Goal: Information Seeking & Learning: Check status

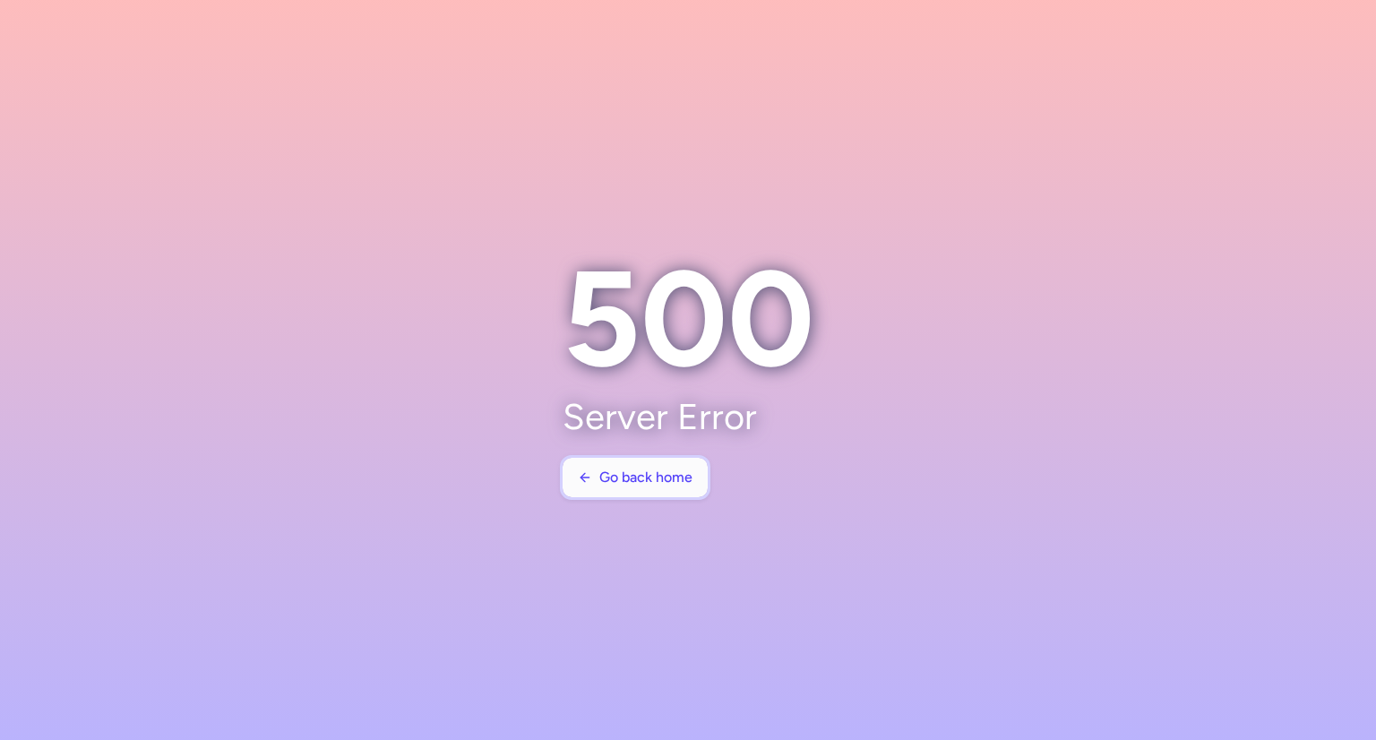
click at [617, 490] on button "Go back home" at bounding box center [635, 477] width 145 height 39
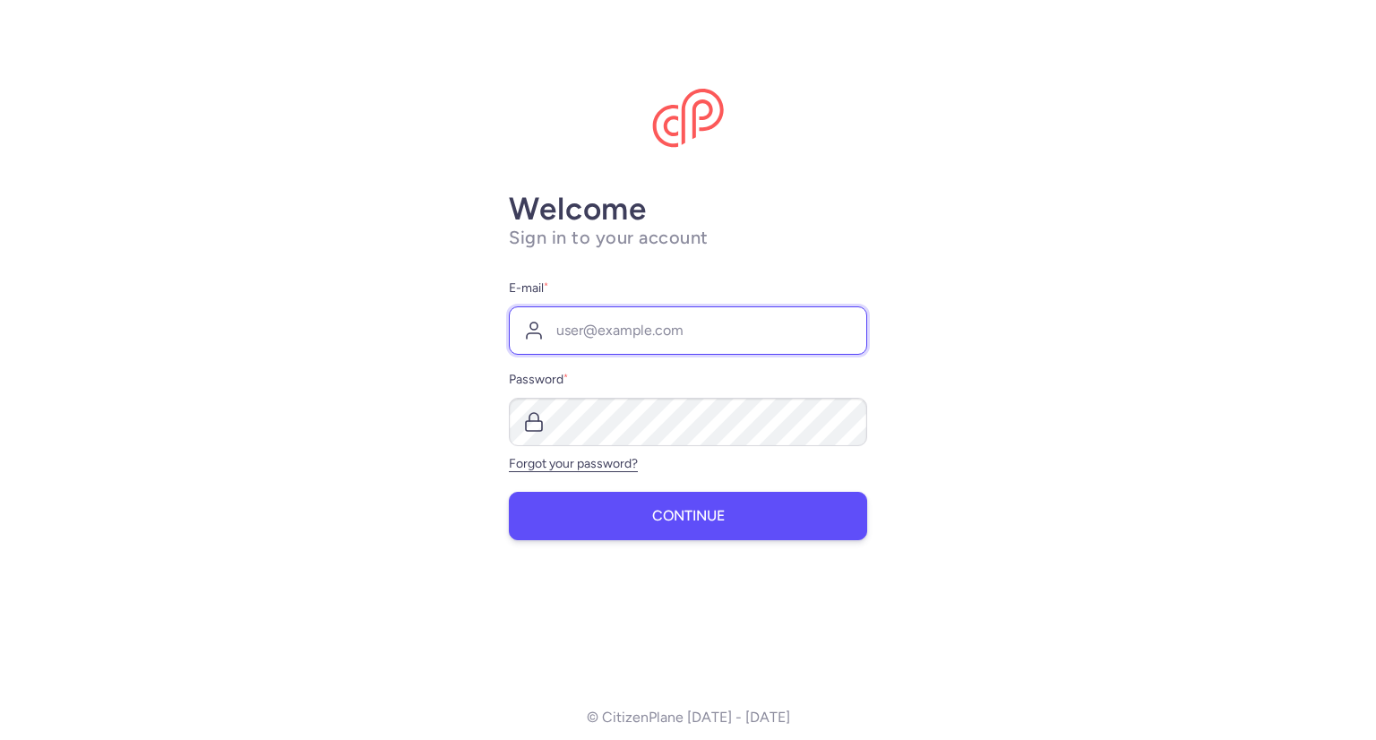
type input "[PERSON_NAME][EMAIL_ADDRESS][DOMAIN_NAME]"
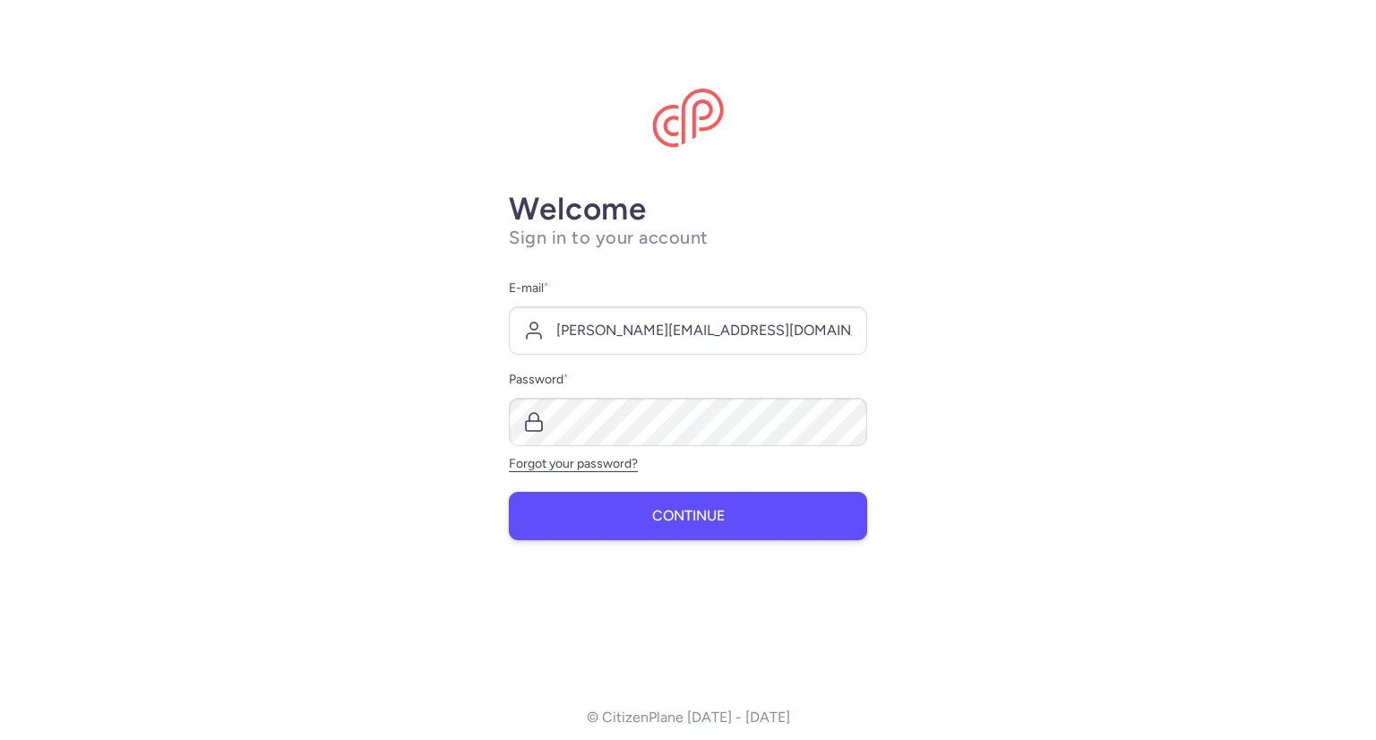
click at [623, 512] on button "Continue" at bounding box center [688, 516] width 358 height 48
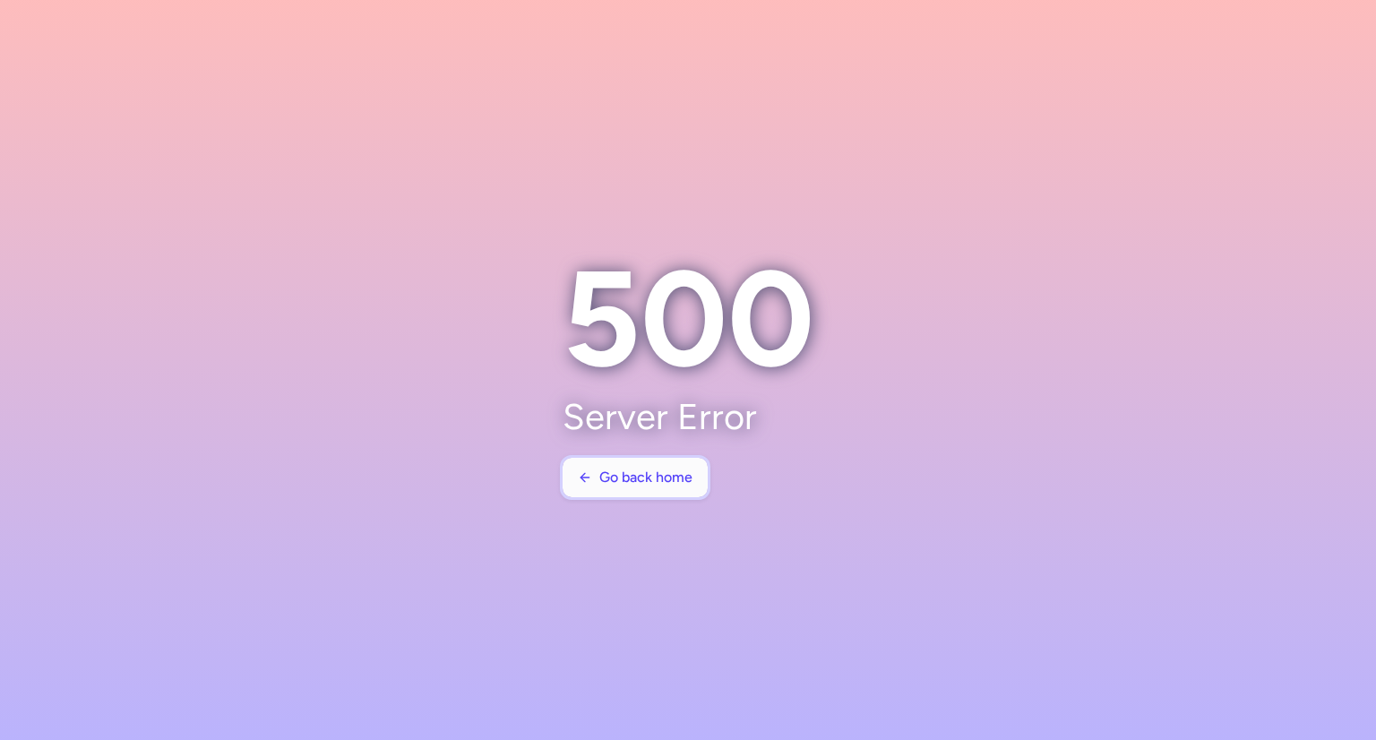
click at [605, 477] on span "Go back home" at bounding box center [645, 477] width 93 height 16
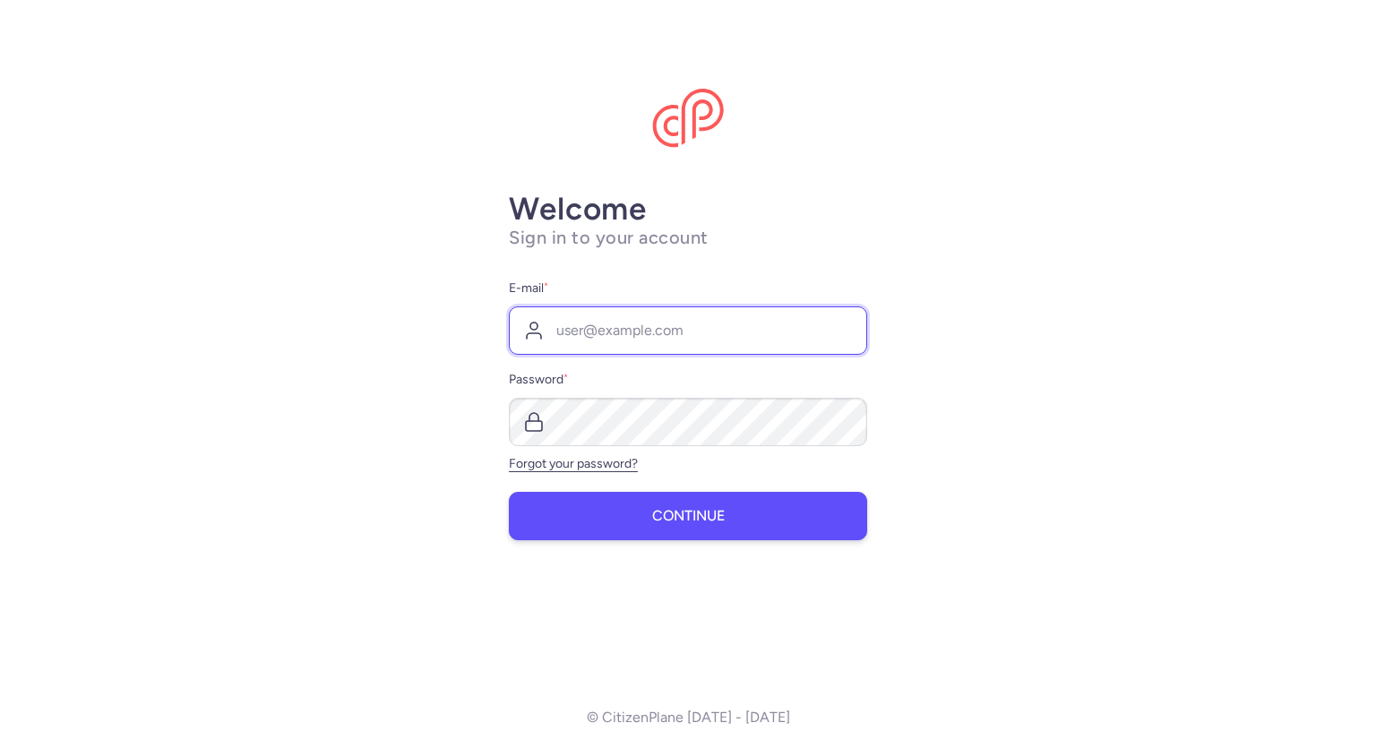
type input "[PERSON_NAME][EMAIL_ADDRESS][DOMAIN_NAME]"
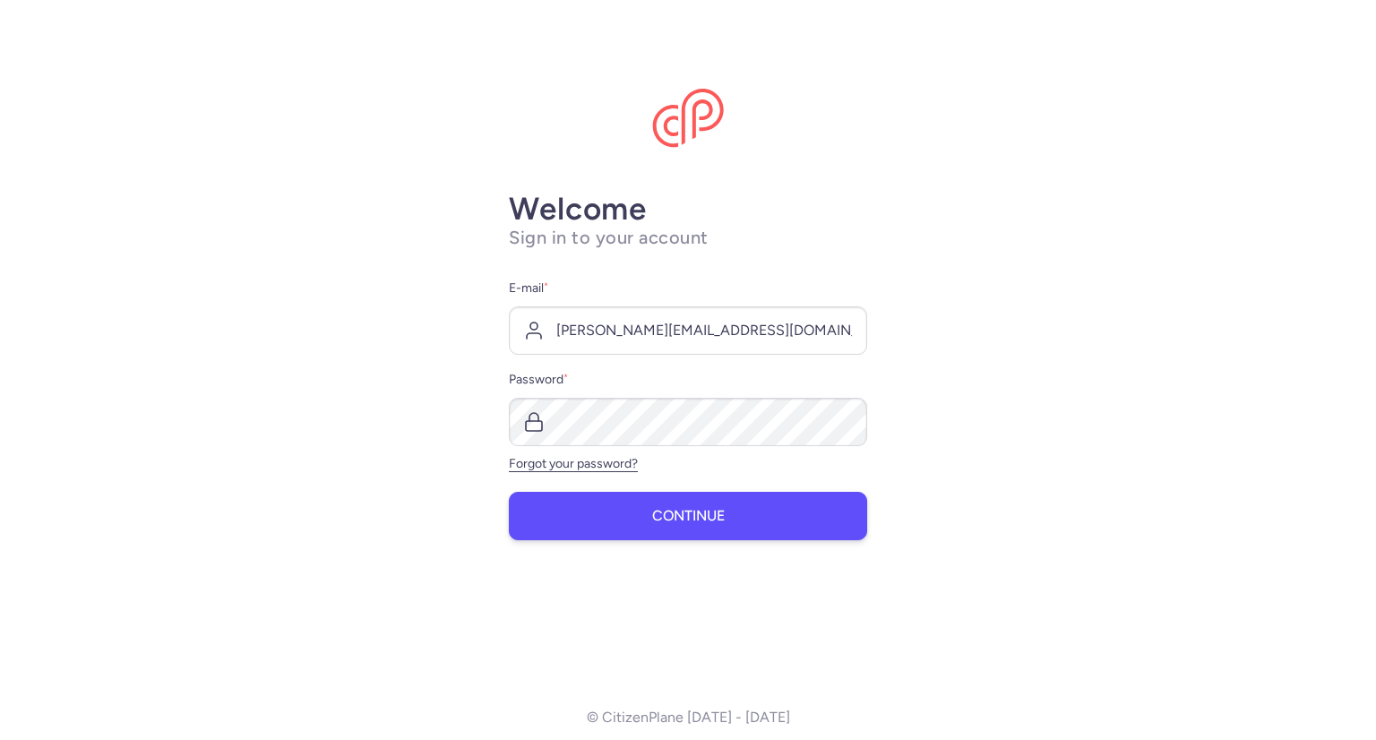
click at [626, 507] on button "Continue" at bounding box center [688, 516] width 358 height 48
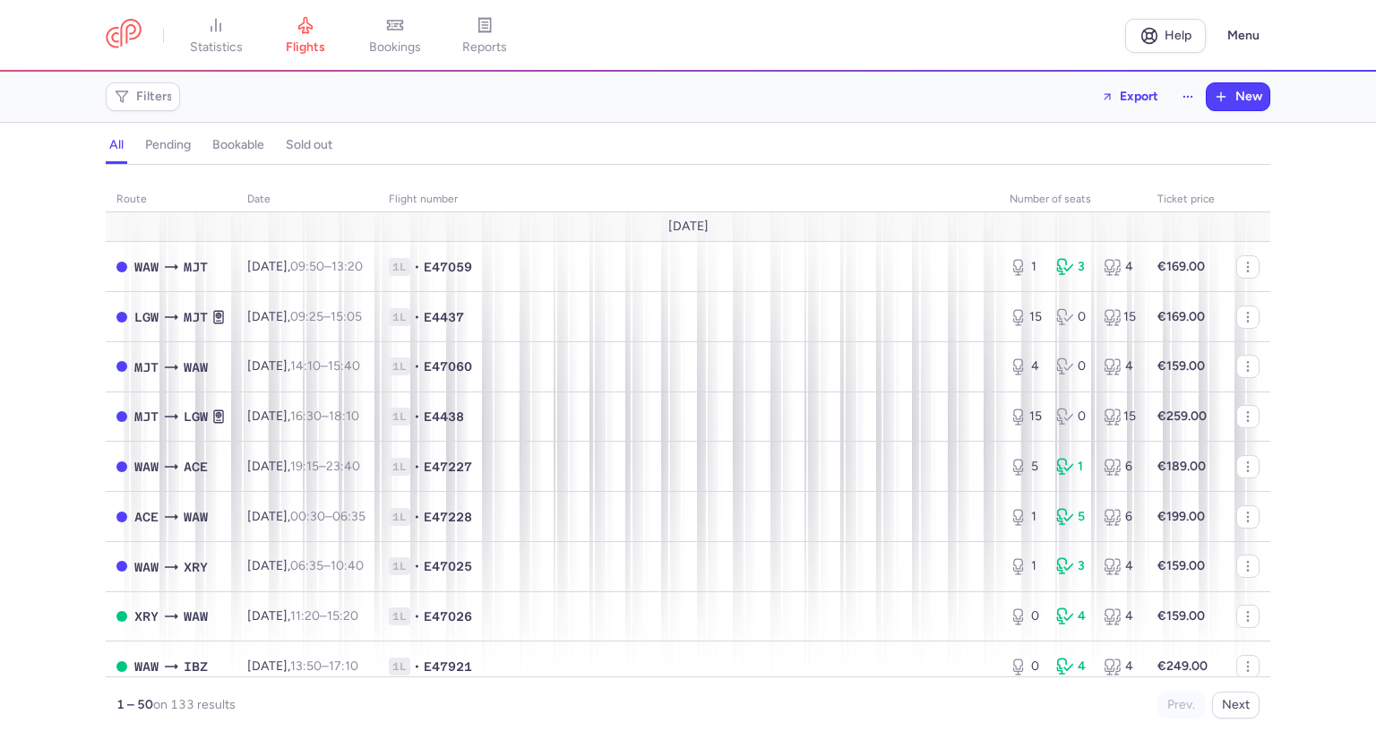
drag, startPoint x: 590, startPoint y: 90, endPoint x: 578, endPoint y: 88, distance: 12.8
click at [578, 88] on div "Filters Export New" at bounding box center [688, 96] width 1179 height 43
click at [459, 30] on link "reports" at bounding box center [485, 35] width 90 height 39
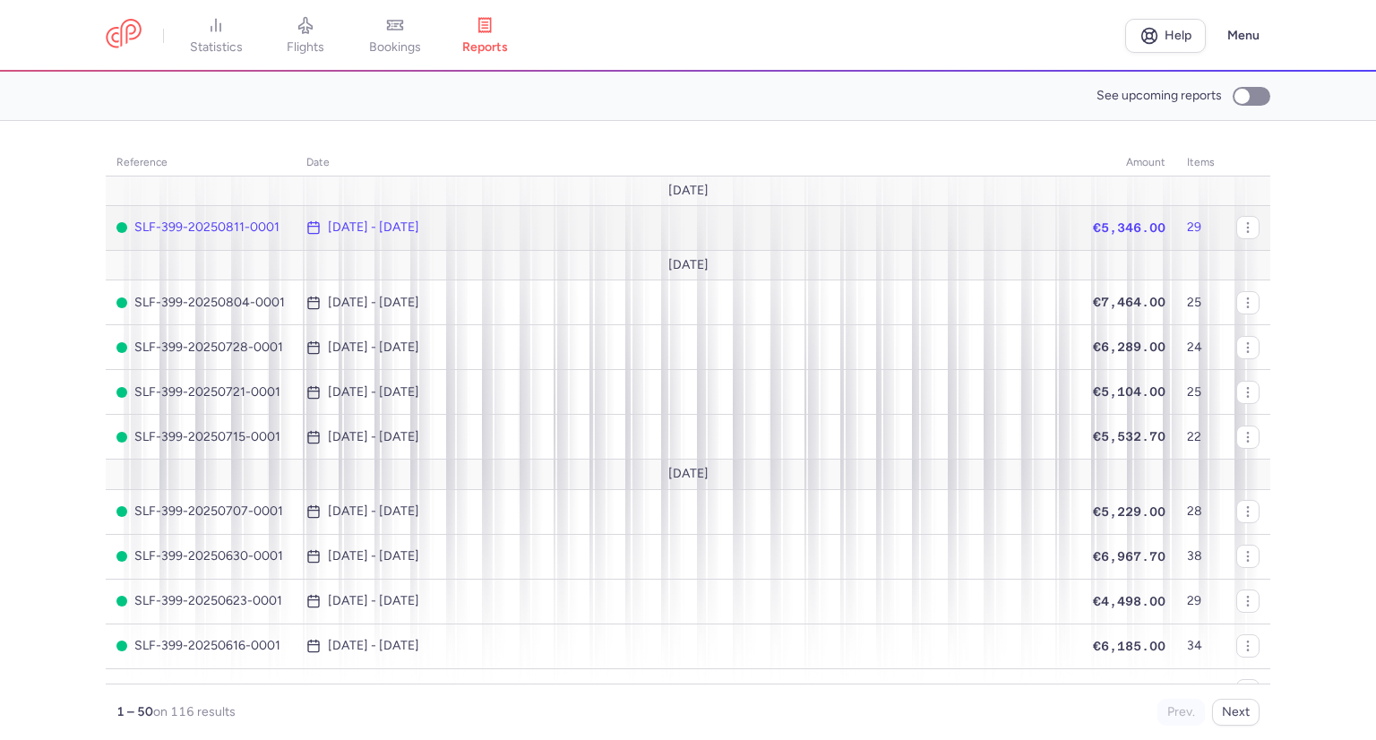
click at [555, 226] on span "Aug 4, 2025 - Aug 11, 2025" at bounding box center [688, 227] width 765 height 14
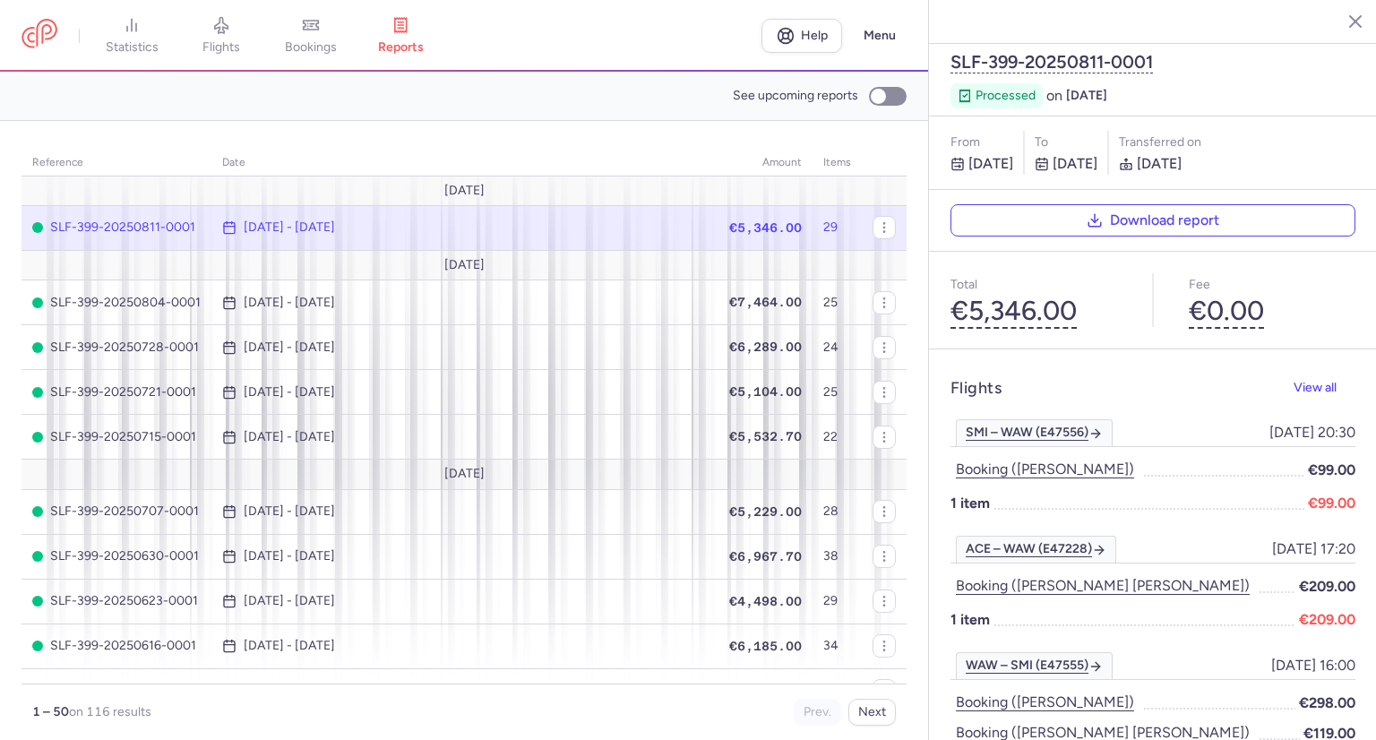
click at [1180, 371] on div "Flights View all" at bounding box center [1152, 388] width 405 height 35
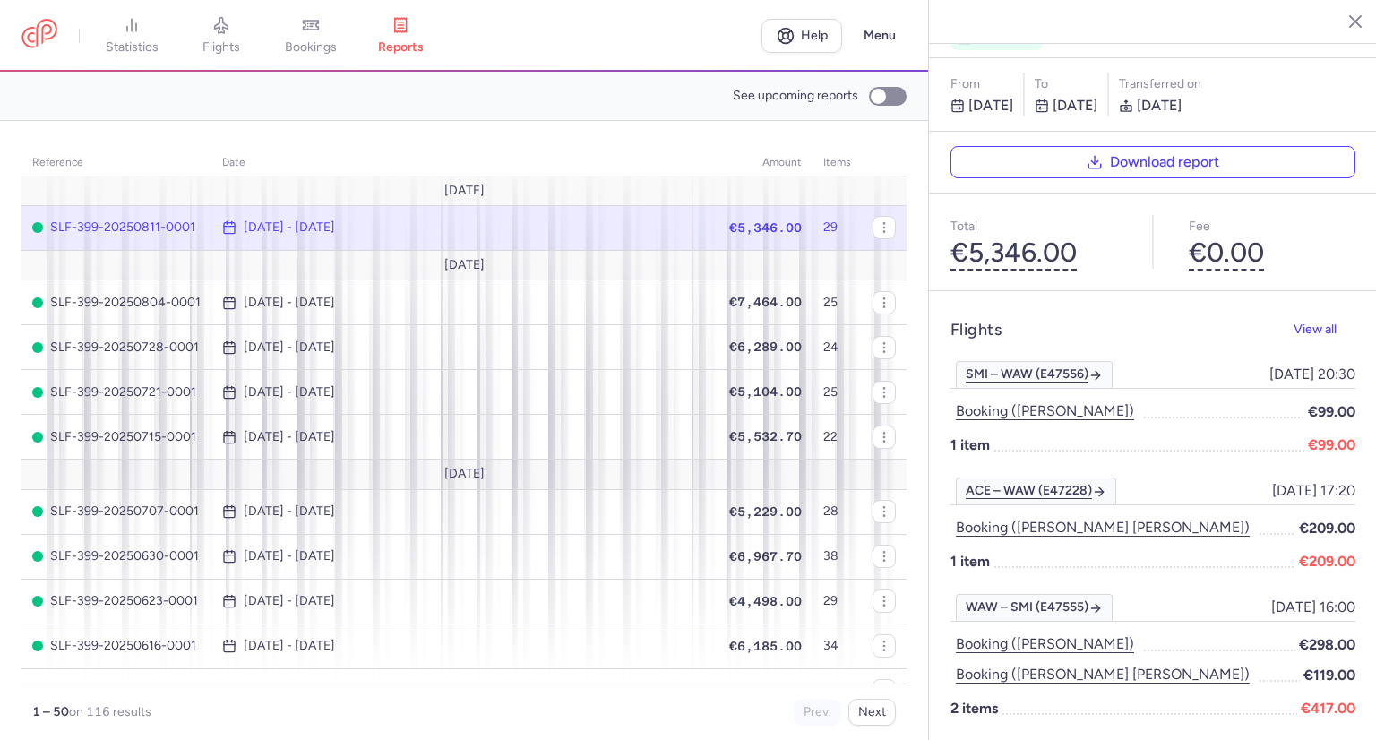
scroll to position [90, 0]
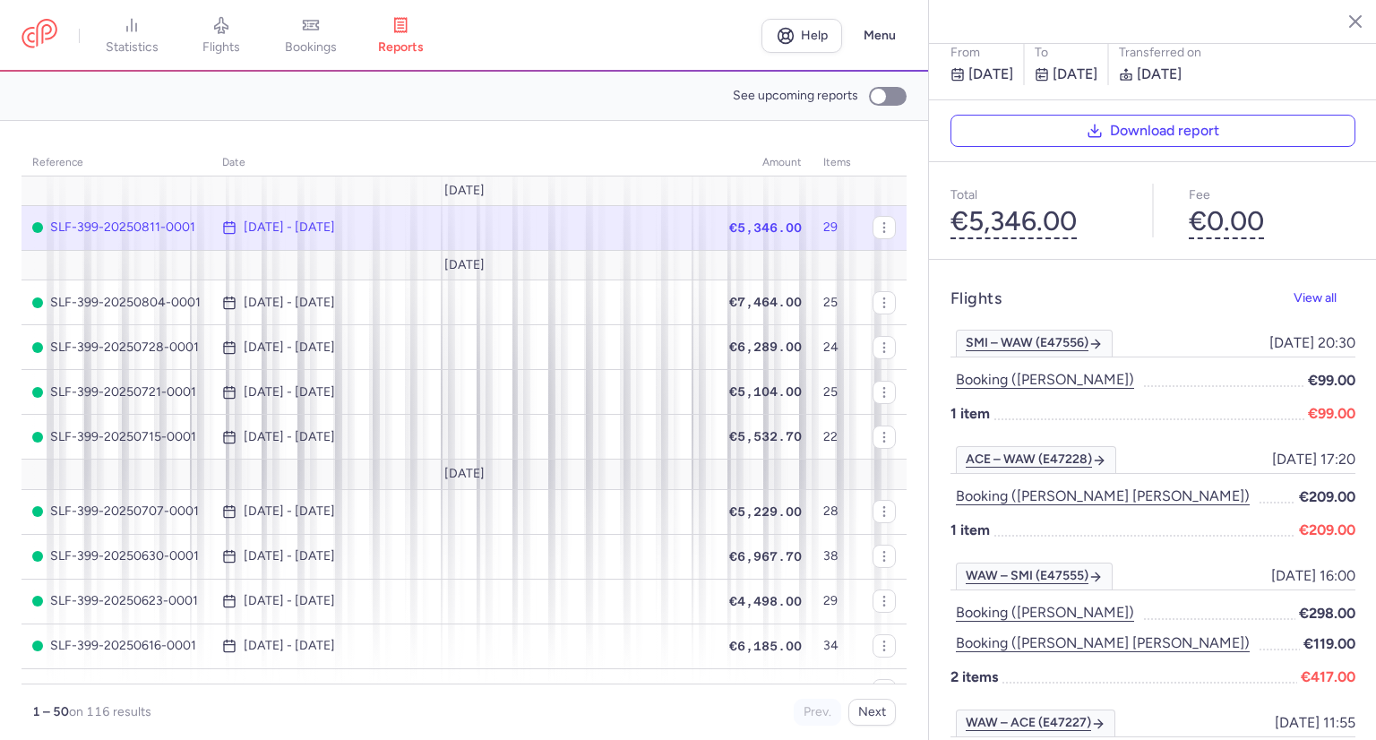
drag, startPoint x: 1122, startPoint y: 248, endPoint x: 1075, endPoint y: 233, distance: 49.0
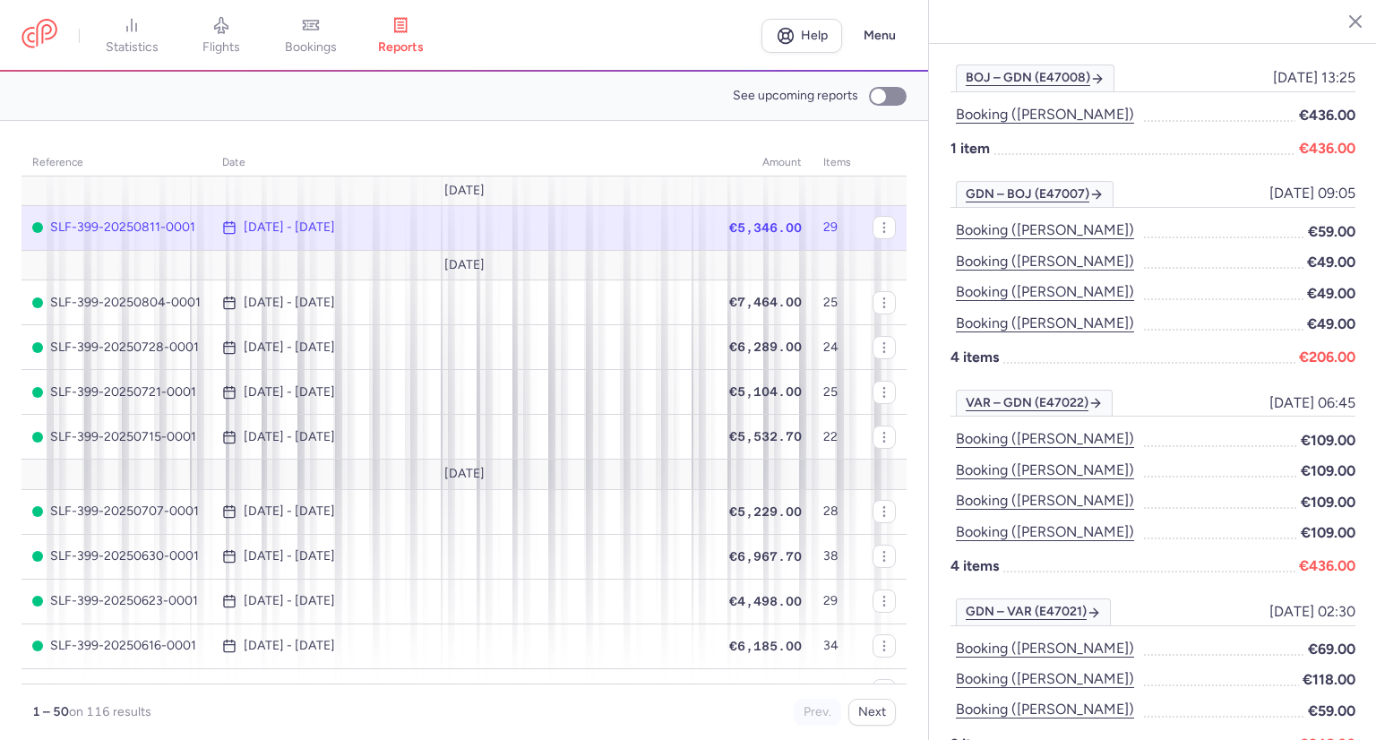
scroll to position [1752, 0]
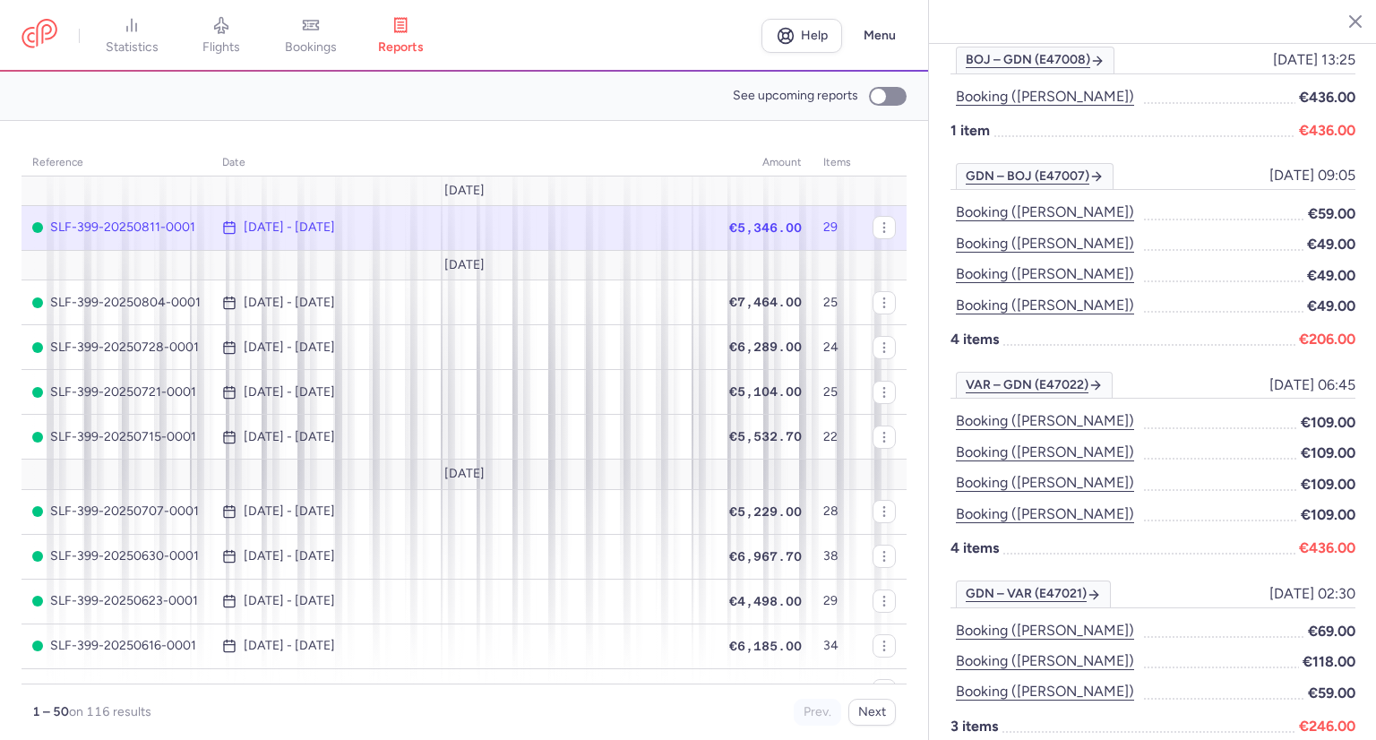
click at [1302, 328] on span "€206.00" at bounding box center [1327, 339] width 56 height 22
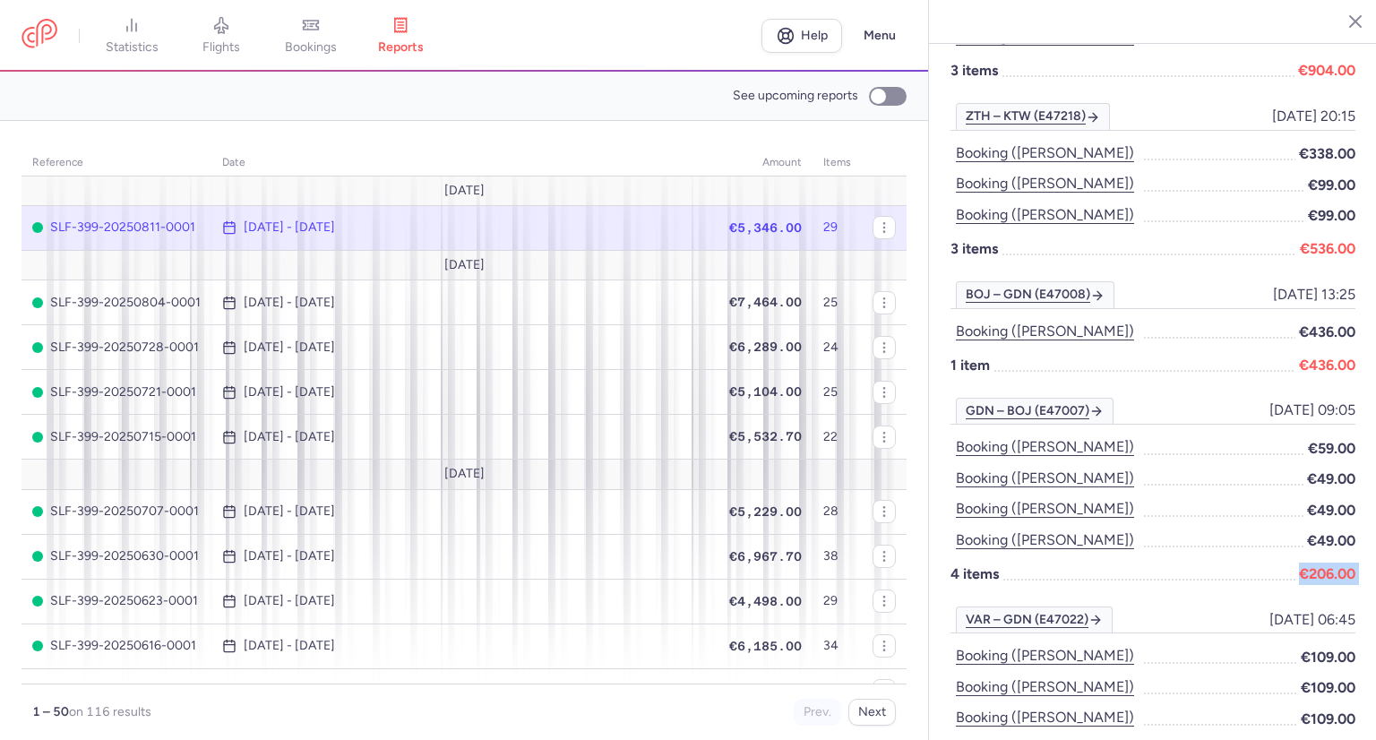
scroll to position [1573, 0]
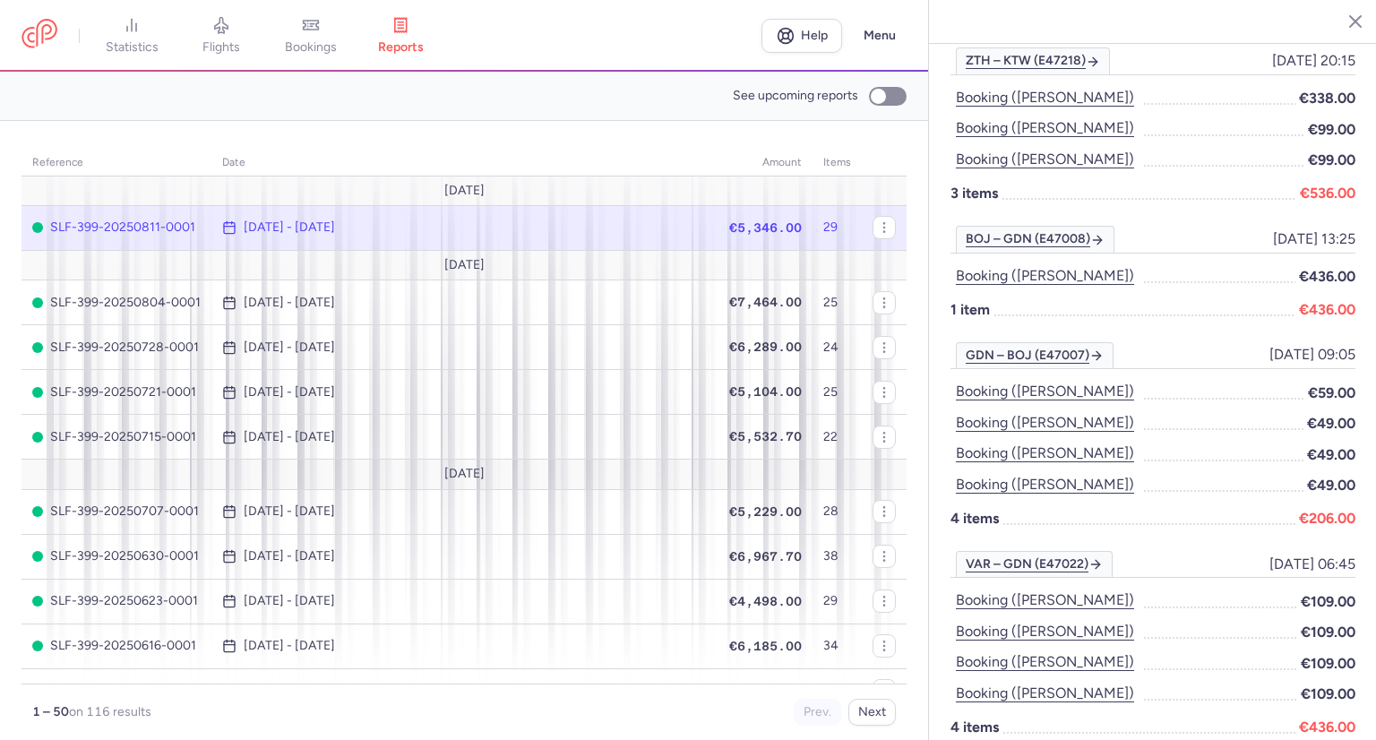
click at [1308, 342] on div "BOJ – GDN (E47008) 2025-08-05, 13:25 2025-08-05, 13:25 Booking (denys zavialov)…" at bounding box center [1152, 446] width 405 height 209
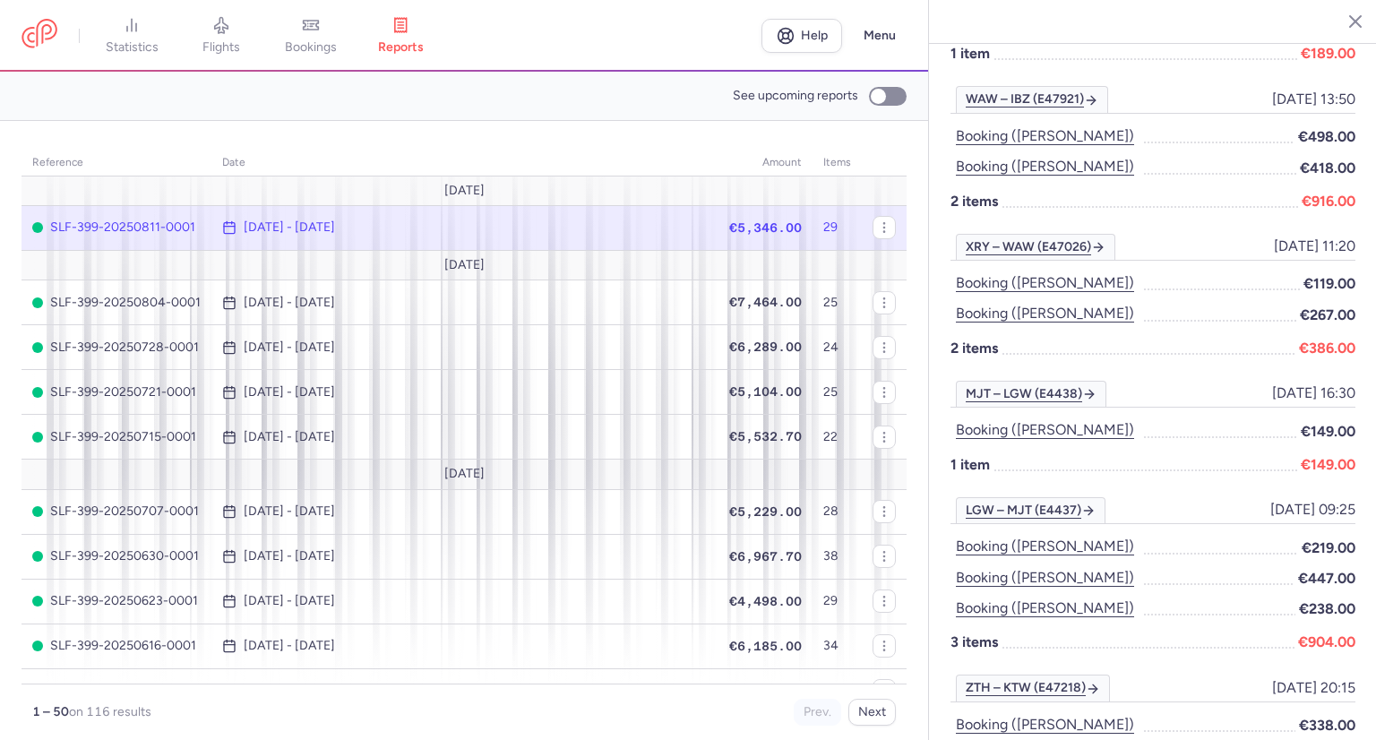
scroll to position [856, 0]
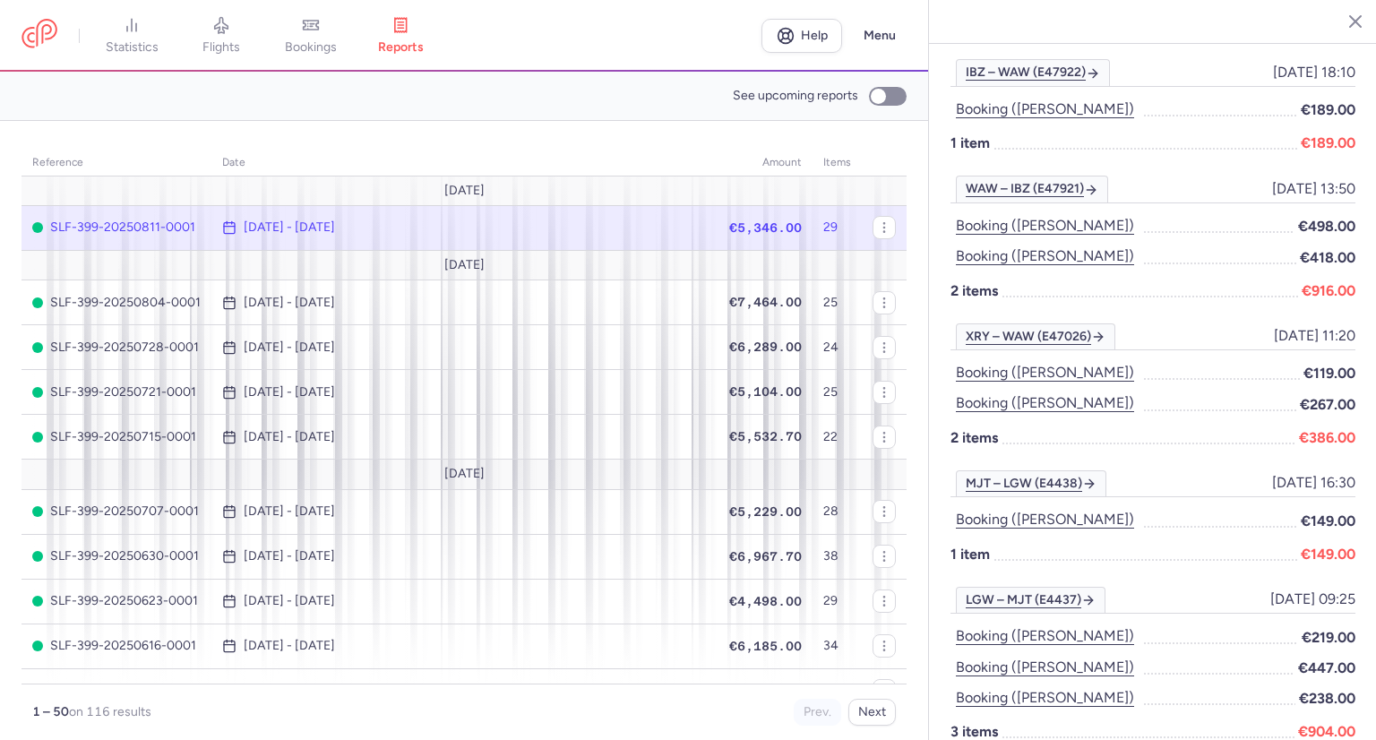
drag, startPoint x: 1362, startPoint y: 434, endPoint x: 1362, endPoint y: 449, distance: 14.3
click at [1362, 449] on div "Flights View all SMI – WAW (E47556) 2025-08-09, 20:30 2025-08-09, 20:30 Booking…" at bounding box center [1153, 584] width 448 height 2183
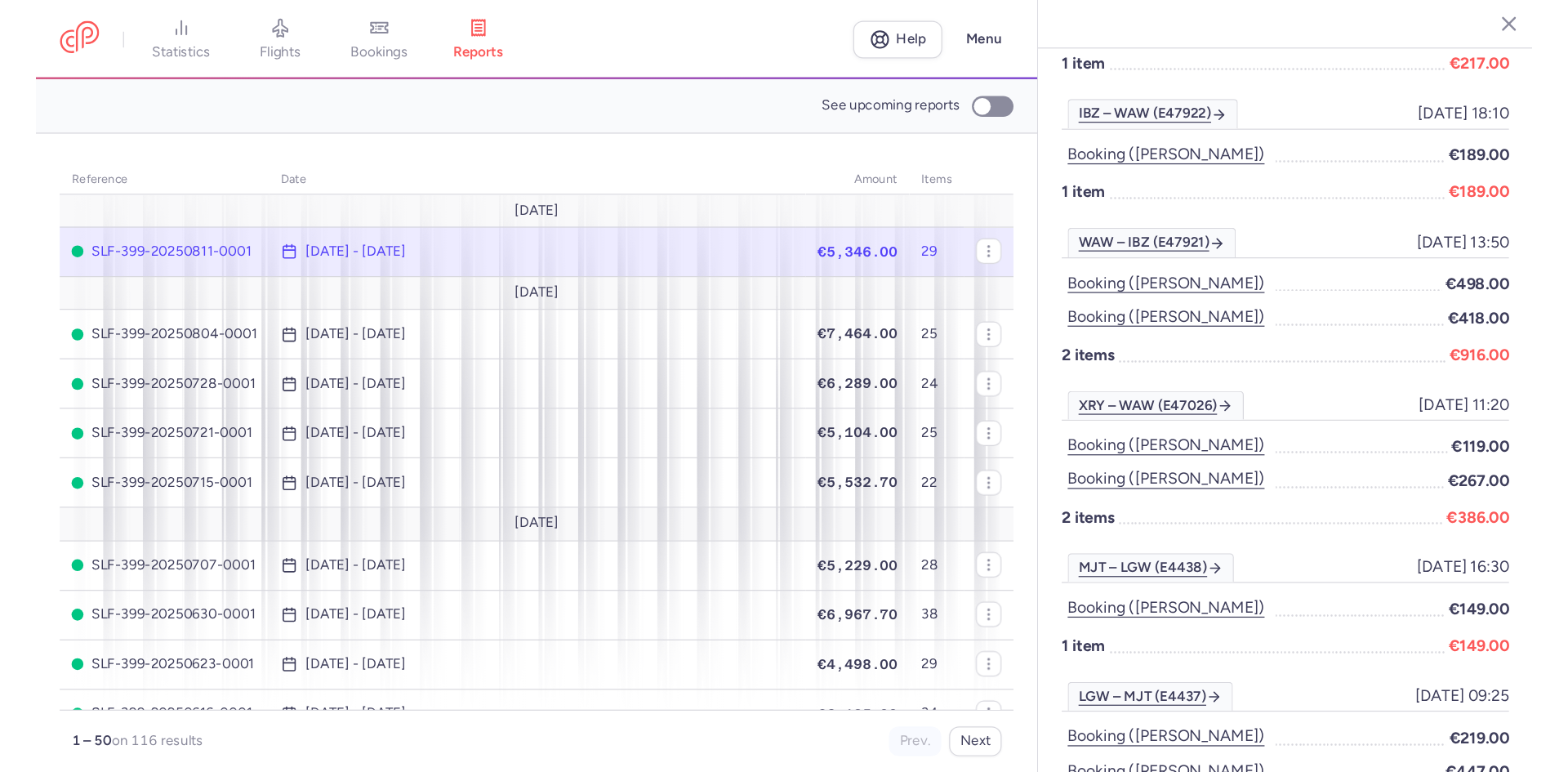
scroll to position [753, 0]
